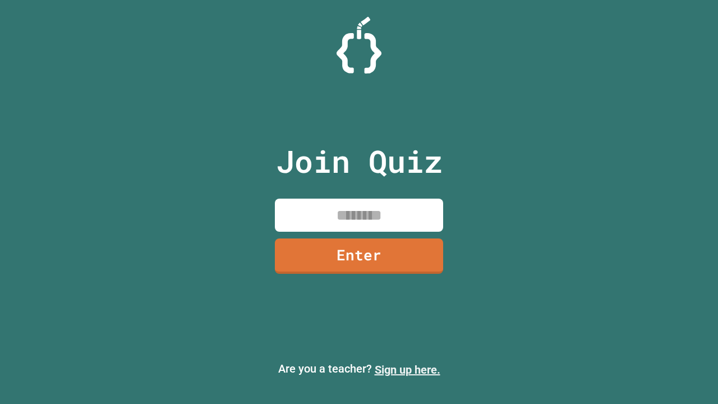
click at [407, 370] on link "Sign up here." at bounding box center [408, 369] width 66 height 13
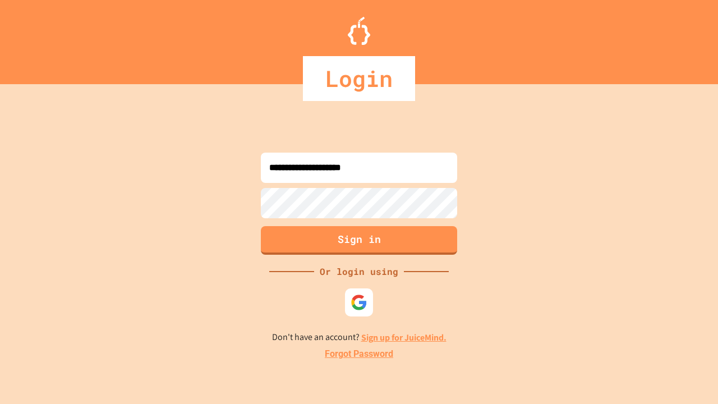
type input "**********"
